Goal: Check status

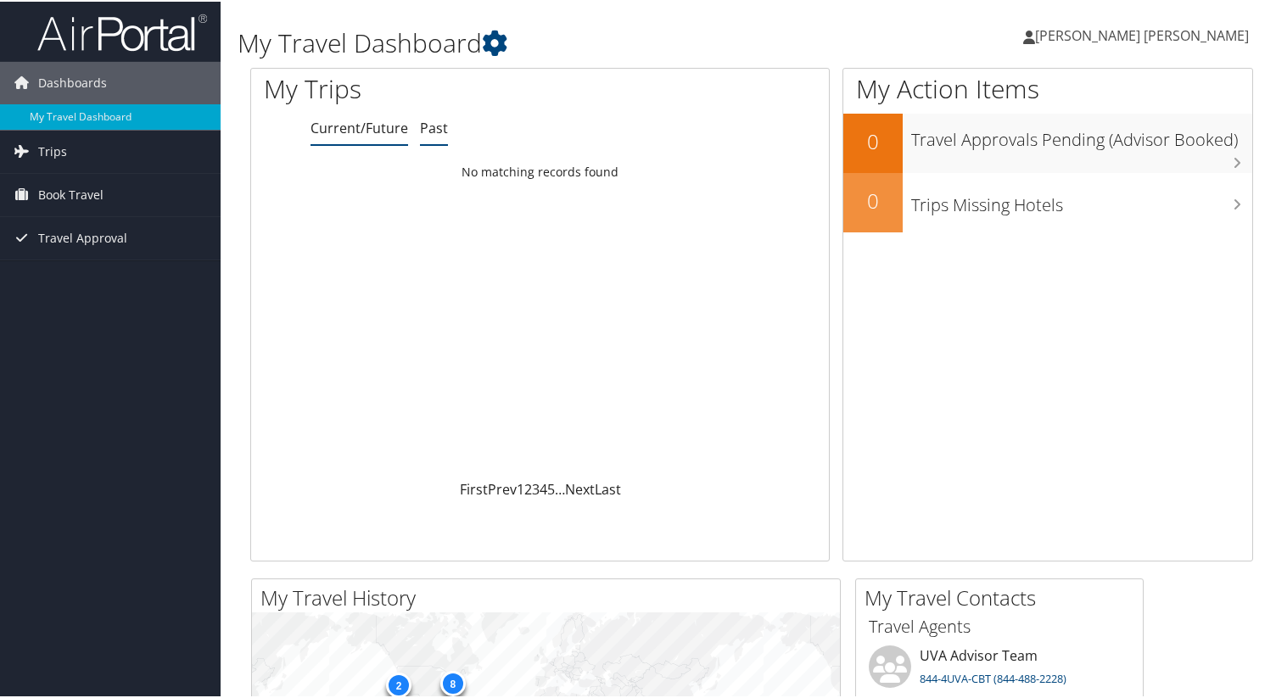
click at [420, 123] on link "Past" at bounding box center [434, 126] width 28 height 19
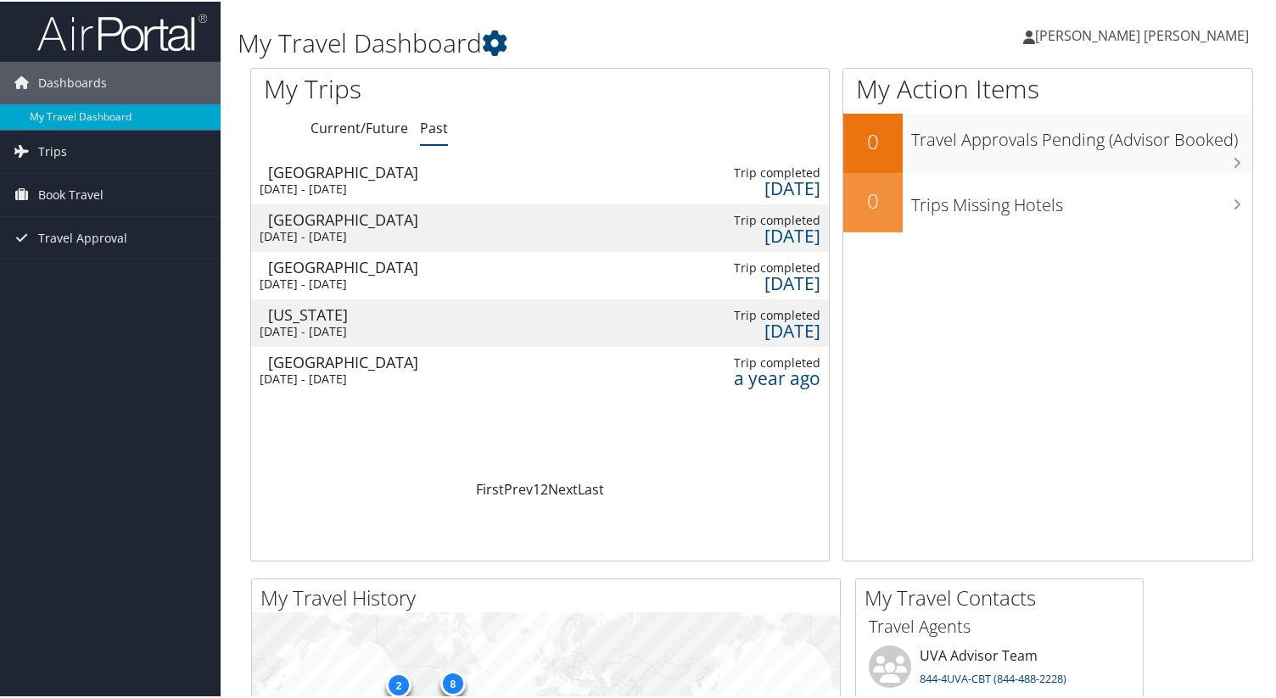
click at [398, 177] on div "Charlottesville" at bounding box center [354, 170] width 173 height 15
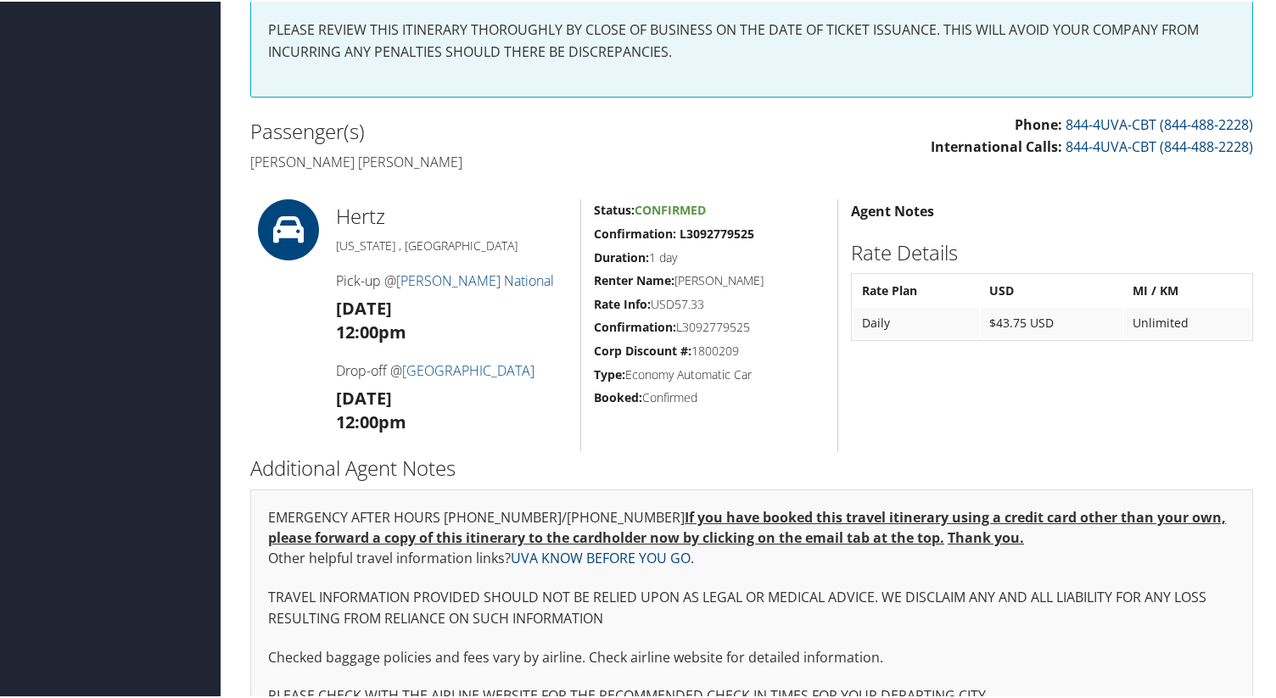
scroll to position [361, 0]
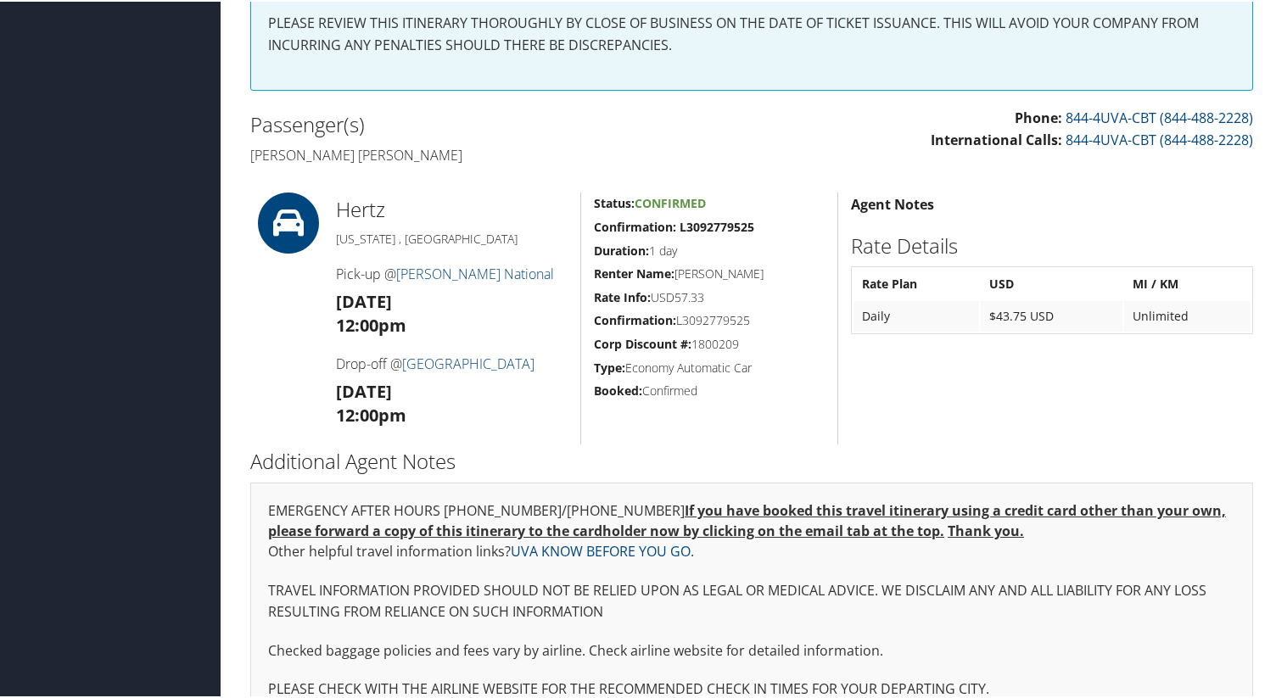
click at [707, 317] on h5 "Confirmation: L3092779525" at bounding box center [709, 318] width 231 height 17
copy h5 "L3092779525"
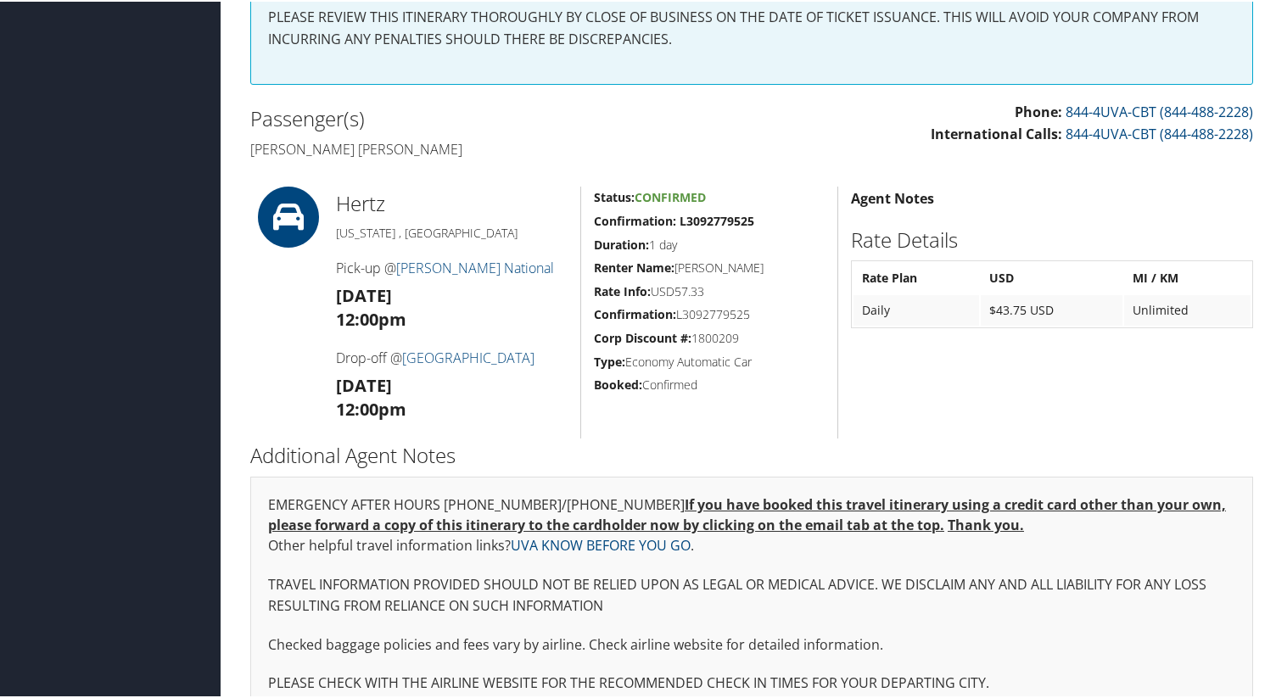
scroll to position [396, 0]
